Goal: Task Accomplishment & Management: Use online tool/utility

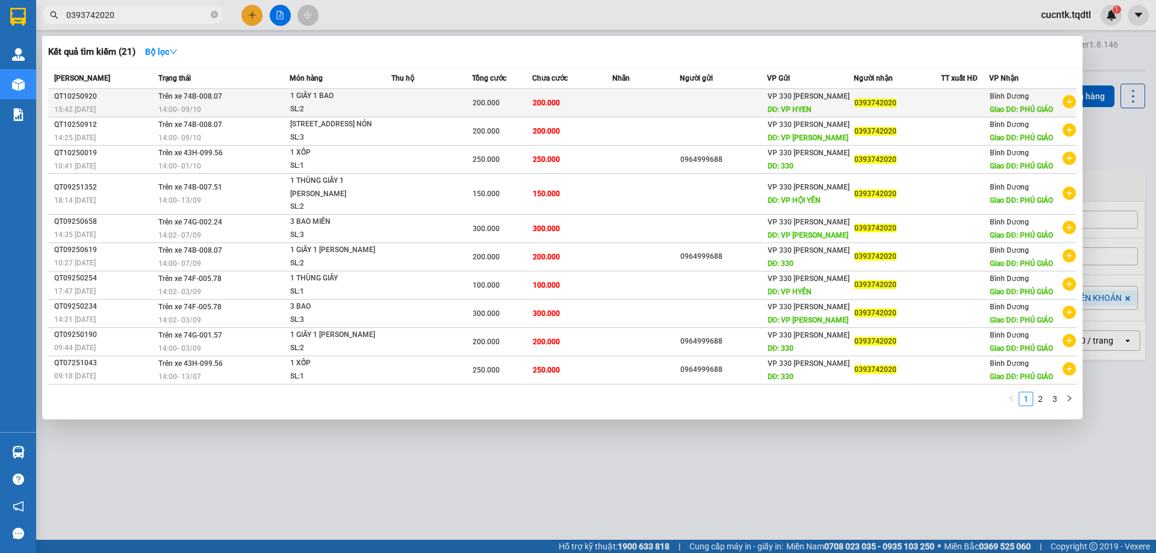
type input "0393742020"
click at [893, 102] on span "0393742020" at bounding box center [875, 103] width 42 height 8
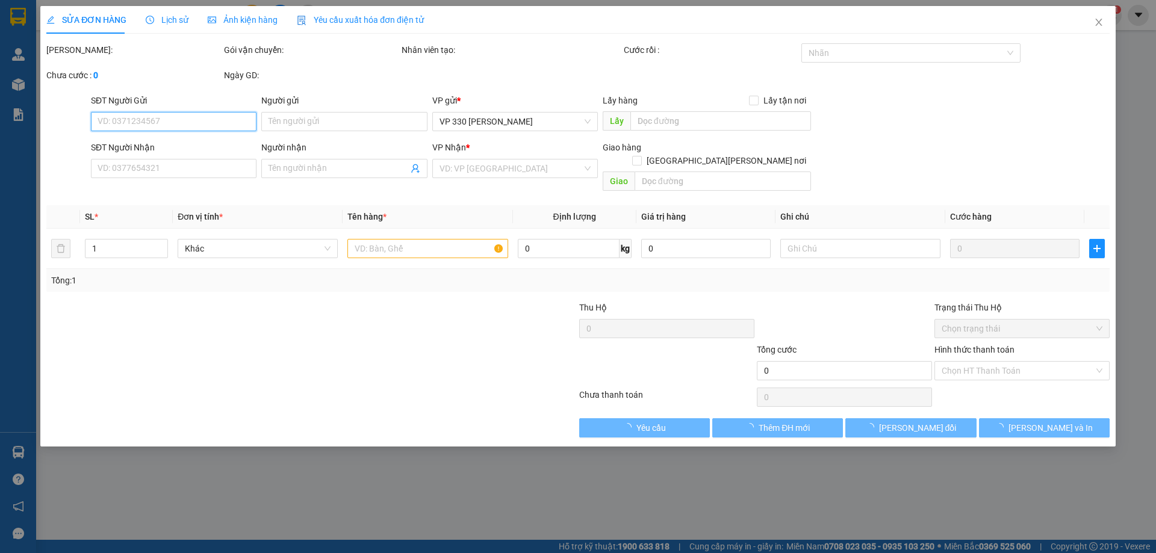
type input "VP HYEN"
type input "0393742020"
type input "[PERSON_NAME]"
type input "200.000"
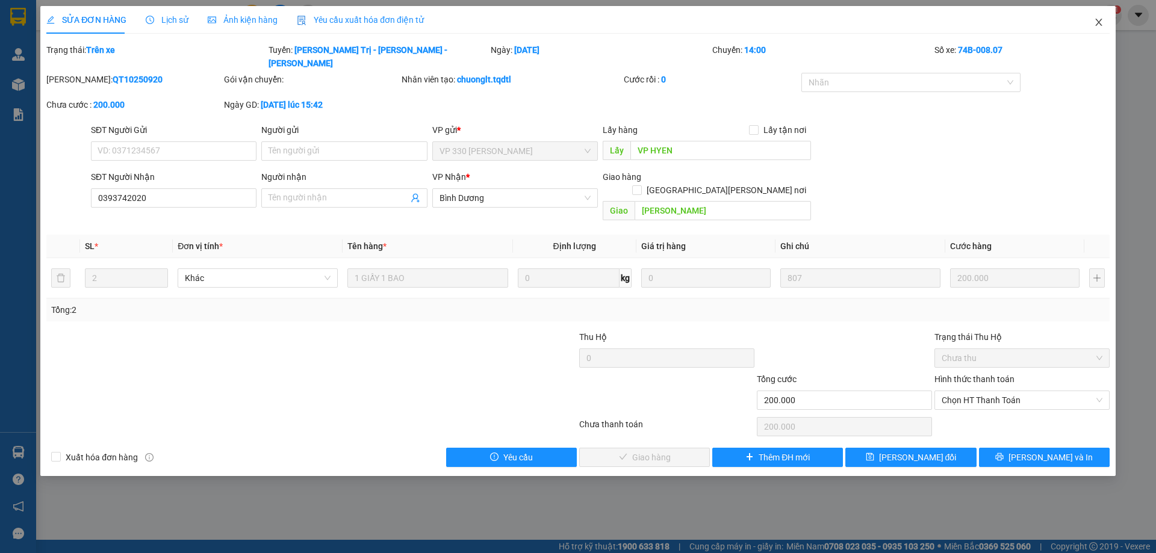
click at [1104, 25] on span "Close" at bounding box center [1099, 23] width 34 height 34
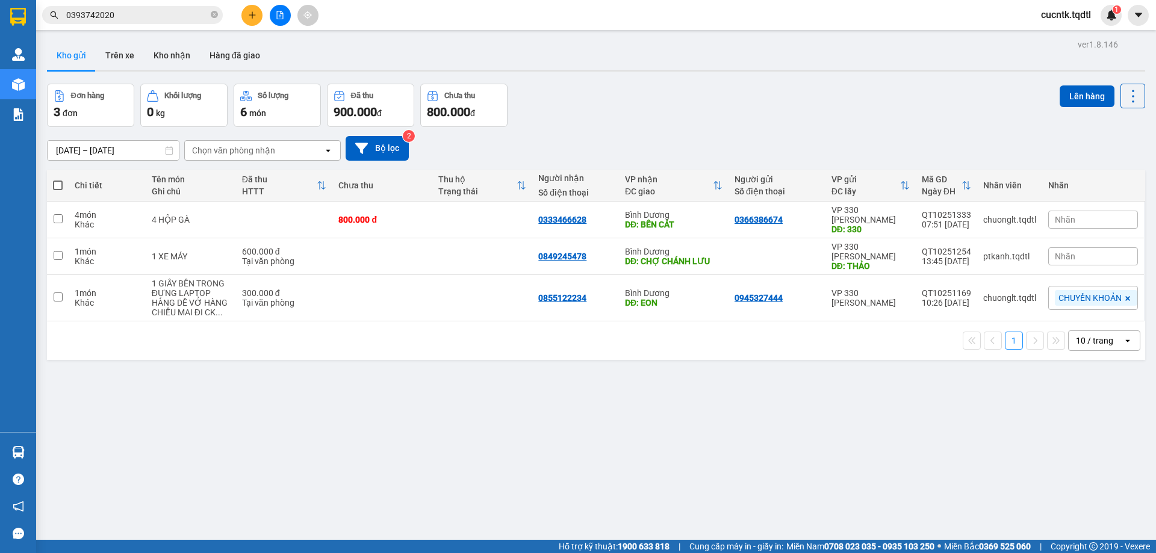
click at [174, 17] on input "0393742020" at bounding box center [137, 14] width 142 height 13
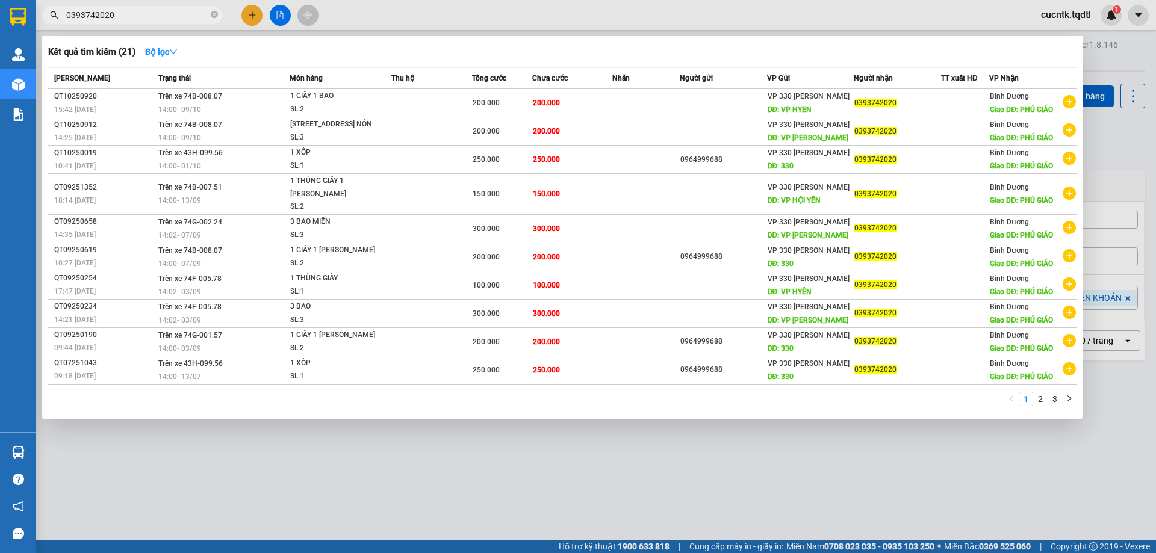
click at [960, 20] on div at bounding box center [578, 276] width 1156 height 553
